Goal: Information Seeking & Learning: Learn about a topic

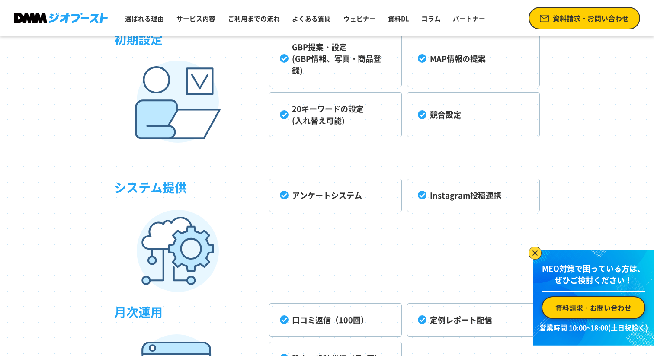
scroll to position [2284, 0]
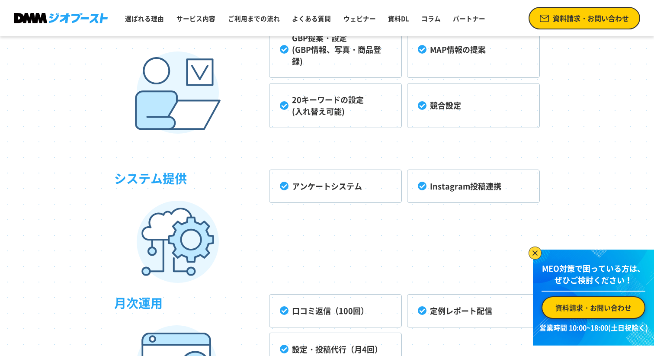
click at [428, 224] on div "システム提供 アンケートシステム Instagram投稿連携" at bounding box center [327, 201] width 426 height 104
click at [419, 185] on li "Instagram投稿連携" at bounding box center [473, 186] width 133 height 33
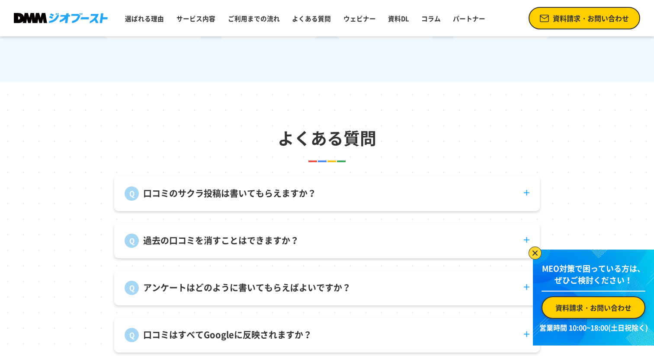
scroll to position [3136, 0]
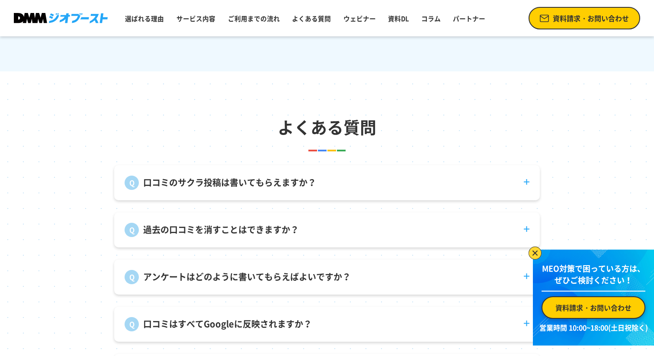
click at [452, 188] on dt "口コミのサクラ投稿は書いてもらえますか？" at bounding box center [327, 177] width 426 height 25
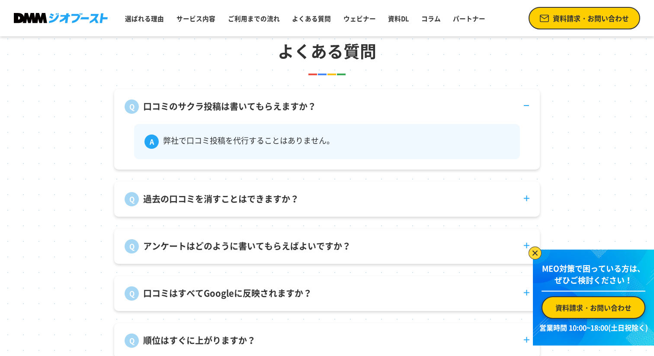
click at [477, 203] on dt "過去の口コミを消すことはできますか？" at bounding box center [327, 194] width 426 height 25
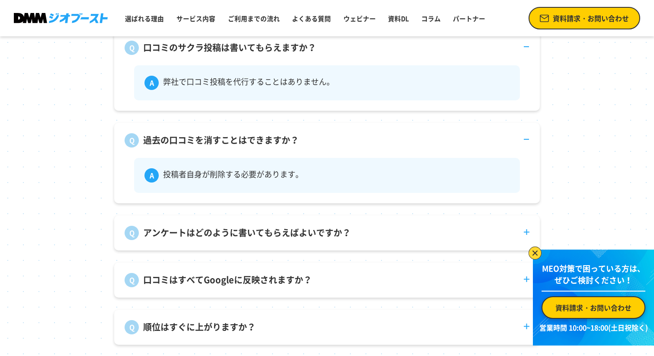
scroll to position [3294, 0]
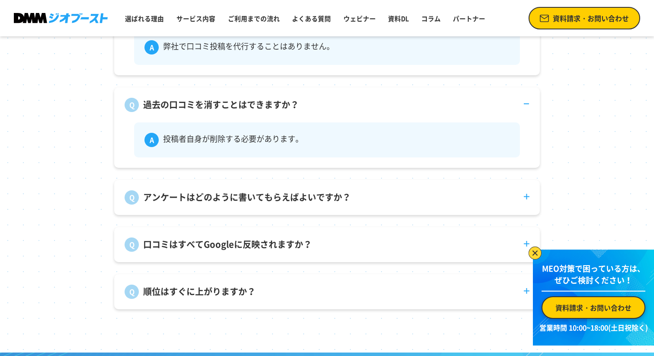
click at [470, 192] on dt "アンケートはどのように書いてもらえばよいですか？" at bounding box center [327, 192] width 426 height 25
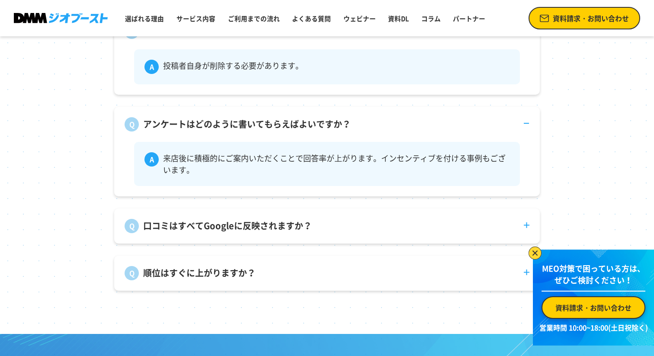
scroll to position [3382, 0]
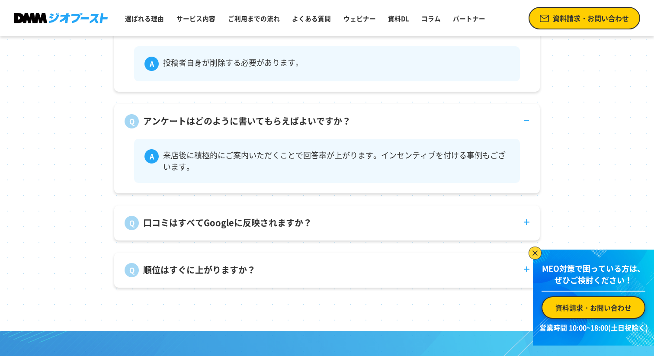
click at [472, 208] on dt "口コミはすべてGoogleに反映されますか？" at bounding box center [327, 217] width 426 height 25
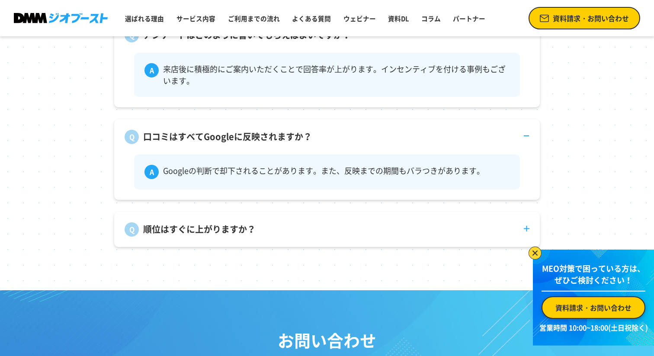
scroll to position [3469, 0]
click at [474, 207] on dl "口コミのサクラ投稿は書いてもらえますか？ 弊社で口コミ投稿を代行することはありません。 過去の口コミを消すことはできますか？ 投稿者自身が削除する必要がありま…" at bounding box center [327, 39] width 426 height 414
click at [479, 221] on dt "順位はすぐに上がりますか？" at bounding box center [327, 223] width 426 height 25
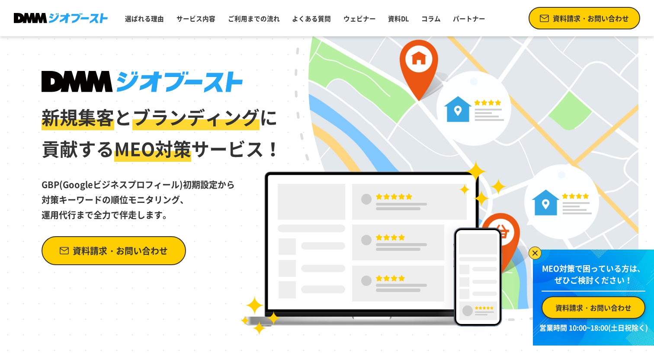
scroll to position [0, 0]
